Goal: Information Seeking & Learning: Learn about a topic

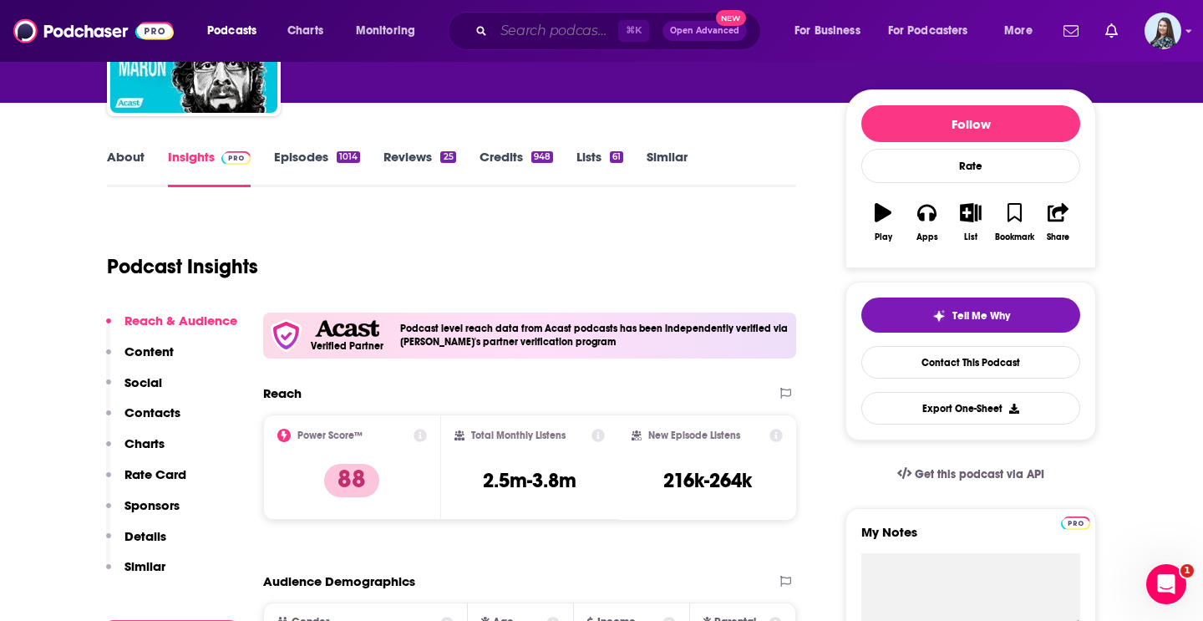
click at [566, 33] on input "Search podcasts, credits, & more..." at bounding box center [556, 31] width 124 height 27
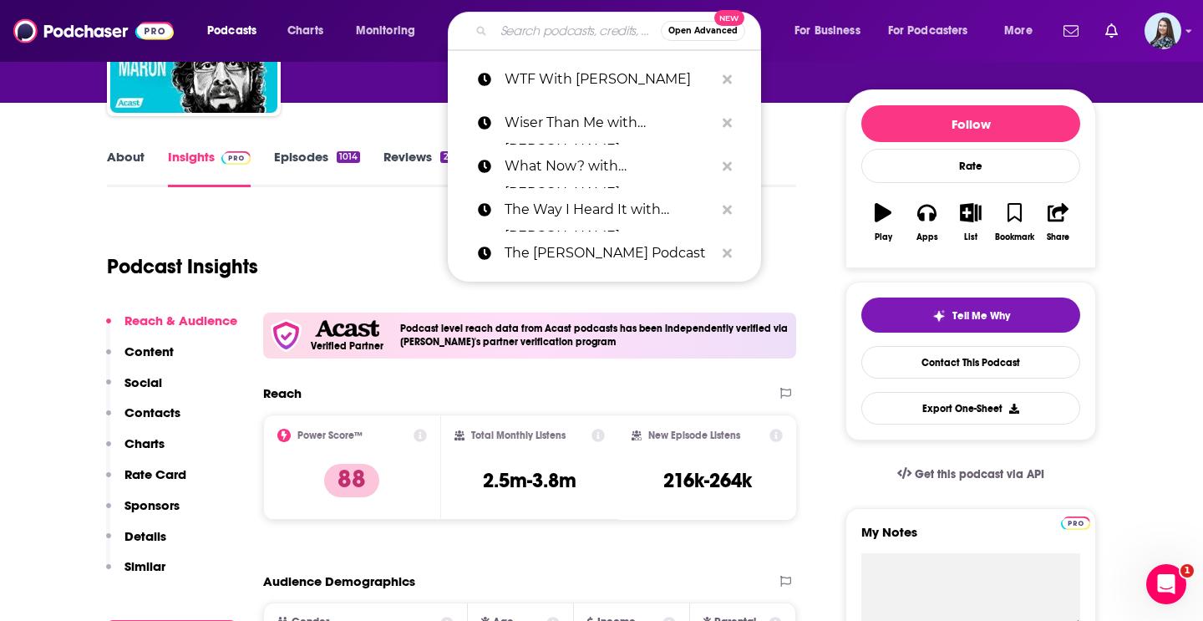
paste input "HELLO FUTURE with [PERSON_NAME]"
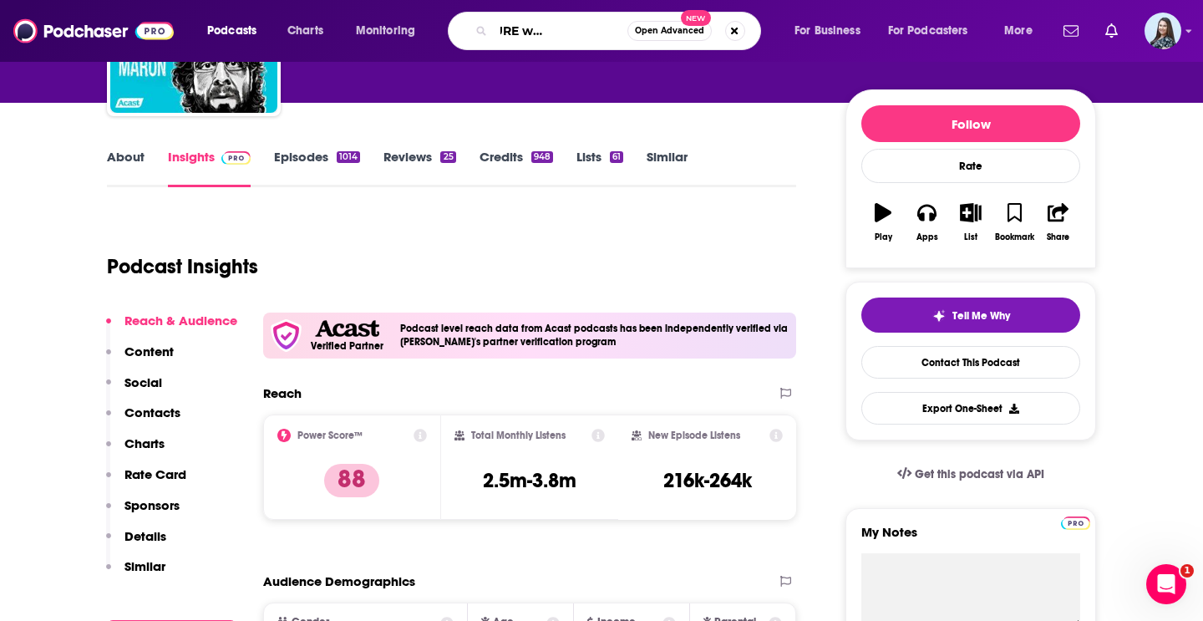
type input "HELLO FUTURE with [PERSON_NAME]"
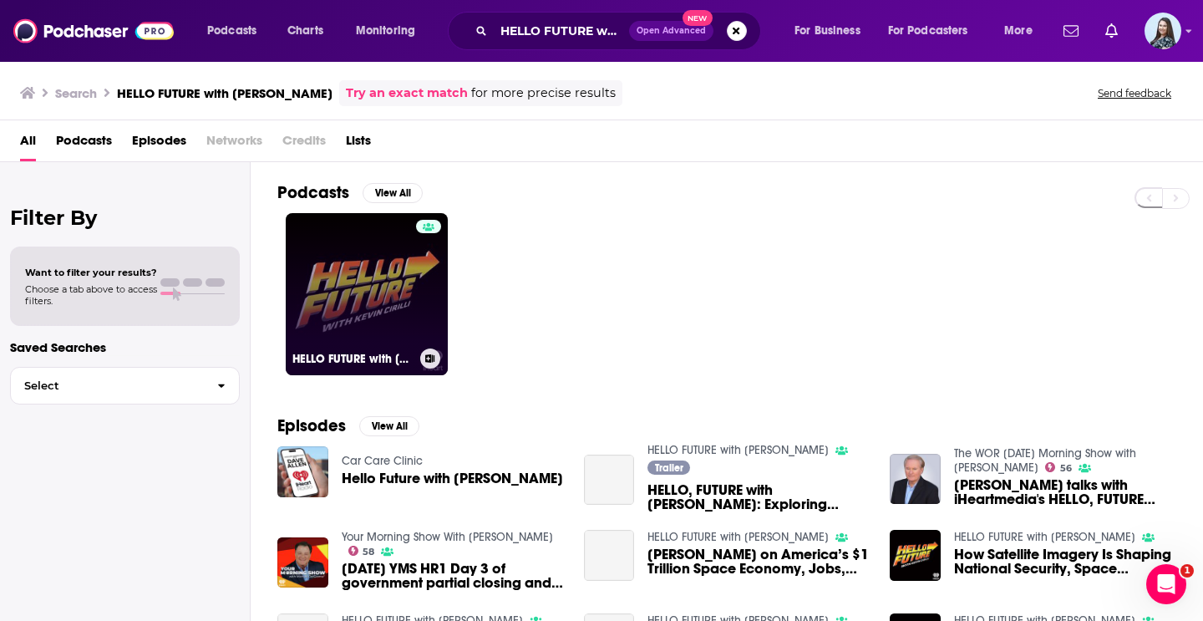
click at [396, 296] on link "HELLO FUTURE with [PERSON_NAME]" at bounding box center [367, 294] width 162 height 162
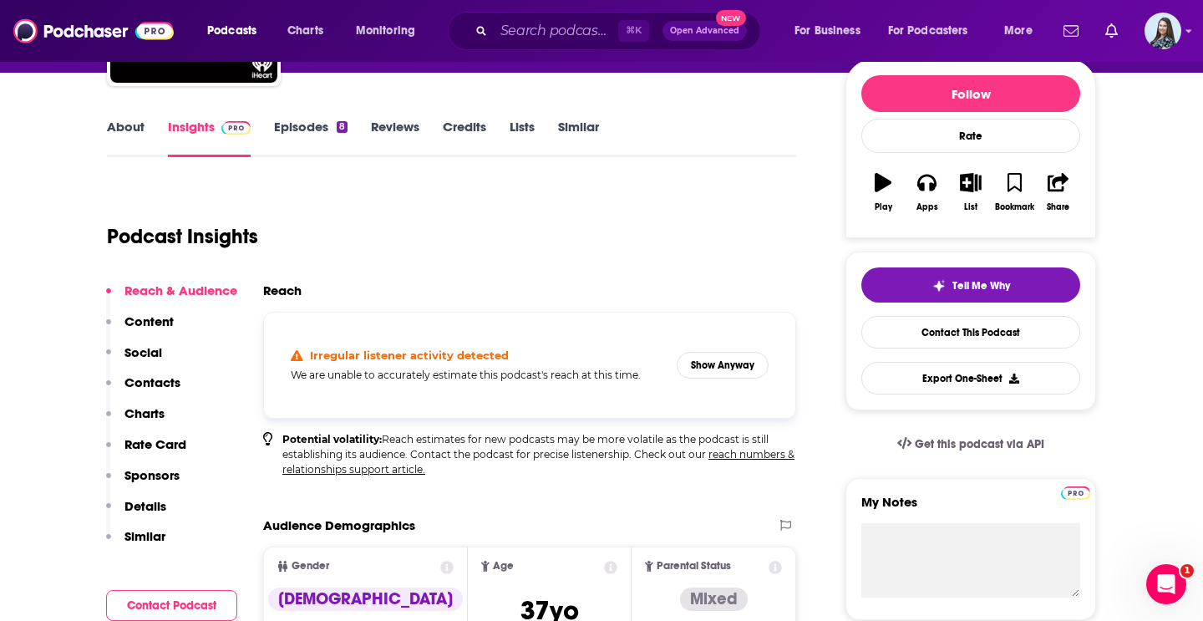
scroll to position [205, 0]
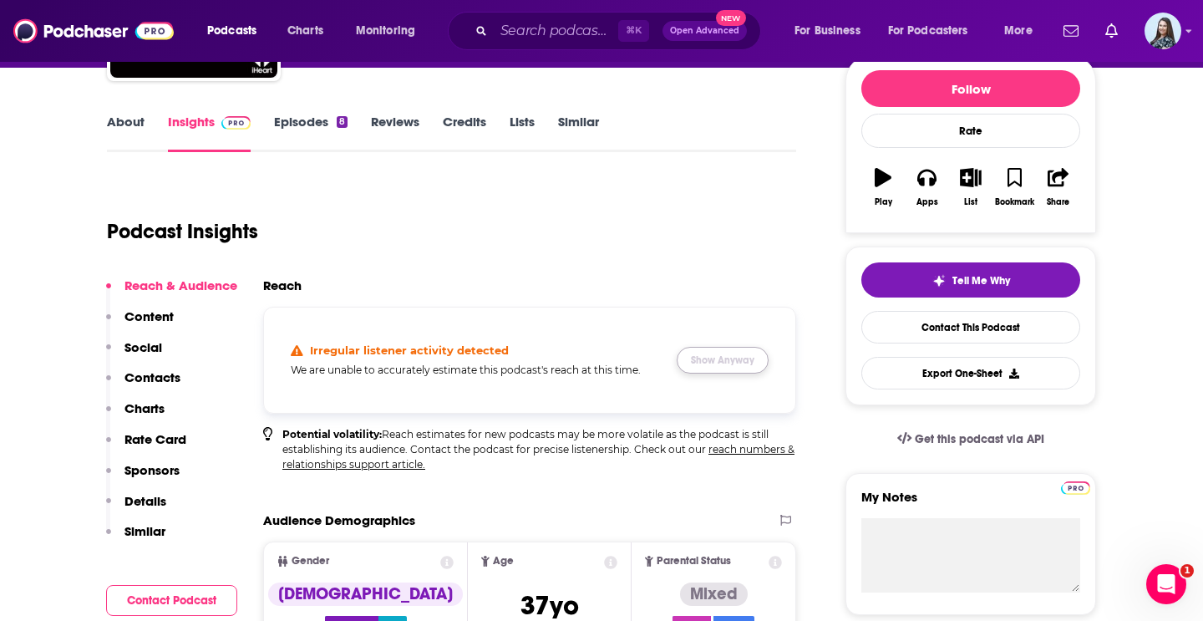
click at [712, 360] on button "Show Anyway" at bounding box center [723, 360] width 92 height 27
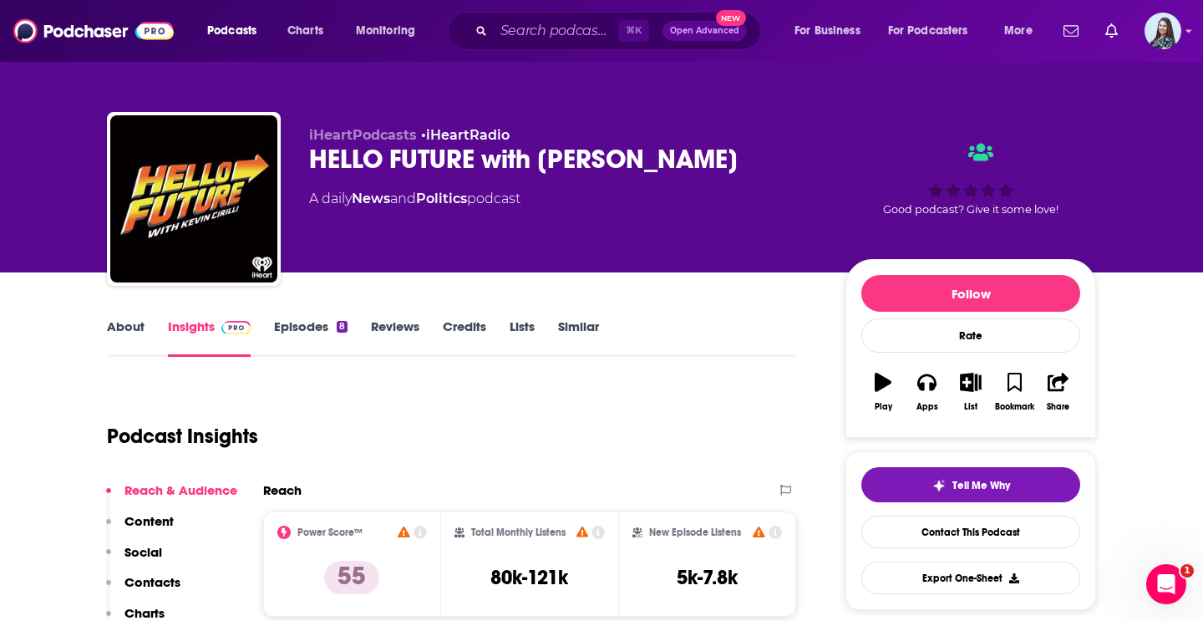
scroll to position [165, 0]
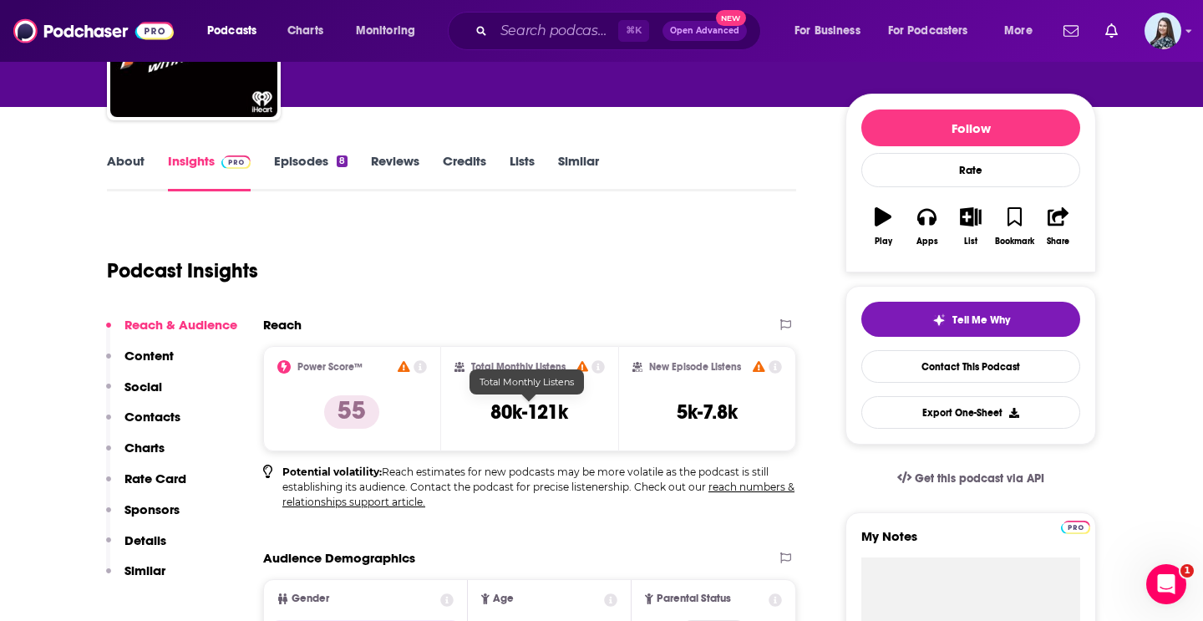
click at [561, 405] on h3 "80k-121k" at bounding box center [529, 411] width 78 height 25
copy div "80k-121k"
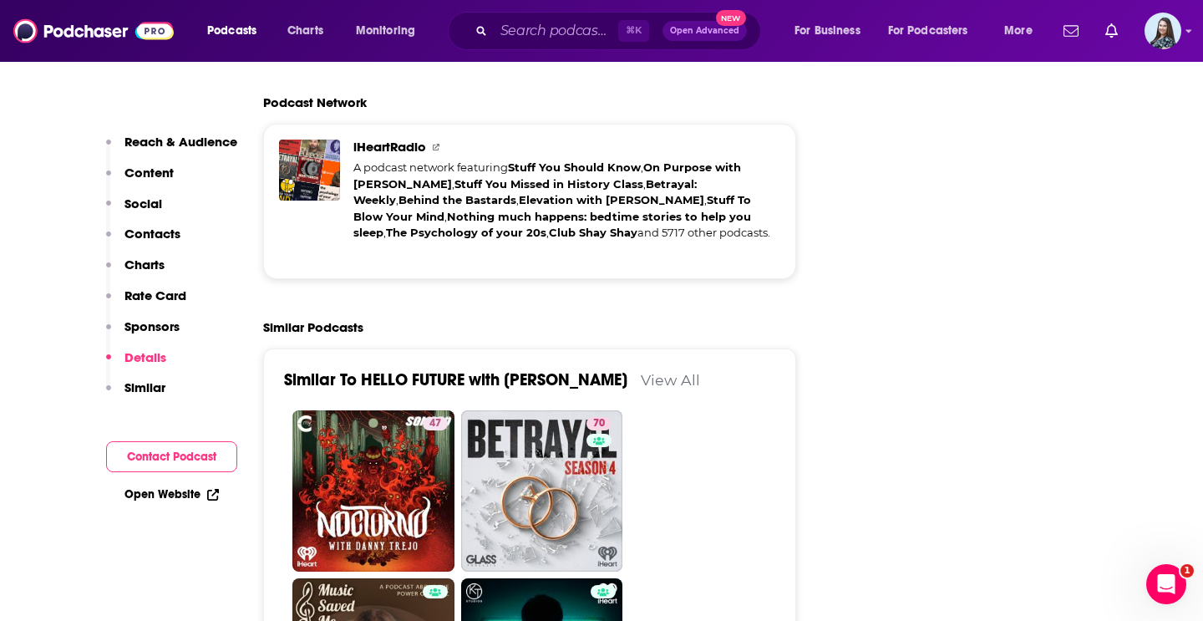
scroll to position [2634, 0]
